Goal: Task Accomplishment & Management: Use online tool/utility

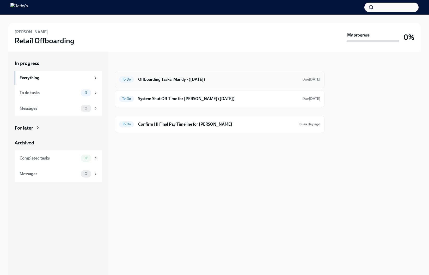
click at [157, 83] on div "To Do Offboarding Tasks: Mandy - ([DATE]) Due [DATE]" at bounding box center [220, 79] width 210 height 17
click at [155, 74] on div "To Do Offboarding Tasks: Mandy - ([DATE]) Due [DATE]" at bounding box center [220, 79] width 210 height 17
click at [157, 79] on h6 "Offboarding Tasks: Mandy - ([DATE])" at bounding box center [218, 80] width 160 height 6
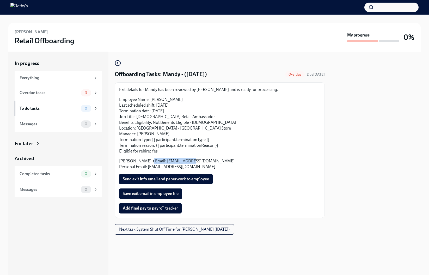
drag, startPoint x: 189, startPoint y: 161, endPoint x: 146, endPoint y: 160, distance: 42.7
click at [146, 160] on p "[PERSON_NAME]'s Email: [EMAIL_ADDRESS][DOMAIN_NAME] Personal Email: [EMAIL_ADDR…" at bounding box center [219, 163] width 201 height 11
copy p "[EMAIL_ADDRESS][DOMAIN_NAME]"
drag, startPoint x: 191, startPoint y: 166, endPoint x: 147, endPoint y: 168, distance: 43.8
click at [147, 168] on p "[PERSON_NAME]'s Email: [EMAIL_ADDRESS][DOMAIN_NAME] Personal Email: [EMAIL_ADDR…" at bounding box center [219, 163] width 201 height 11
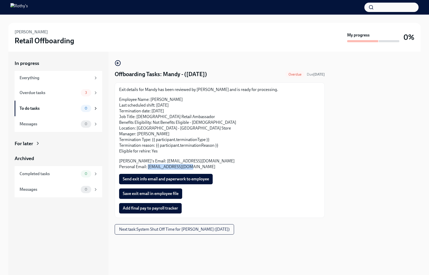
copy p "[EMAIL_ADDRESS][DOMAIN_NAME]"
click at [194, 181] on span "Send exit info email and paperwork to employee" at bounding box center [166, 178] width 86 height 5
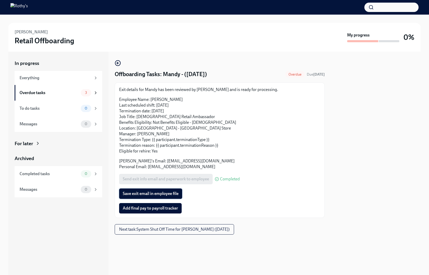
click at [148, 192] on span "Save exit email in employee file" at bounding box center [151, 193] width 56 height 5
click at [141, 206] on span "Add final pay to payroll tracker" at bounding box center [150, 208] width 55 height 5
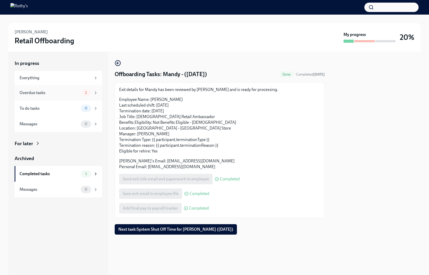
click at [67, 95] on div "Overdue tasks" at bounding box center [49, 93] width 59 height 6
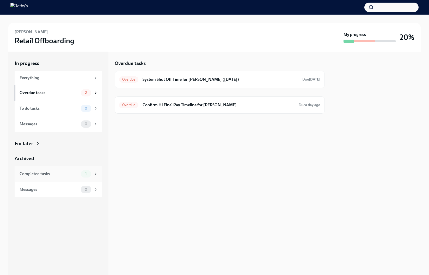
click at [55, 176] on div "Completed tasks" at bounding box center [49, 174] width 59 height 6
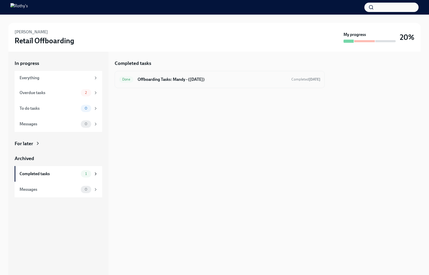
click at [187, 79] on h6 "Offboarding Tasks: Mandy - ([DATE])" at bounding box center [213, 80] width 150 height 6
